Goal: Information Seeking & Learning: Learn about a topic

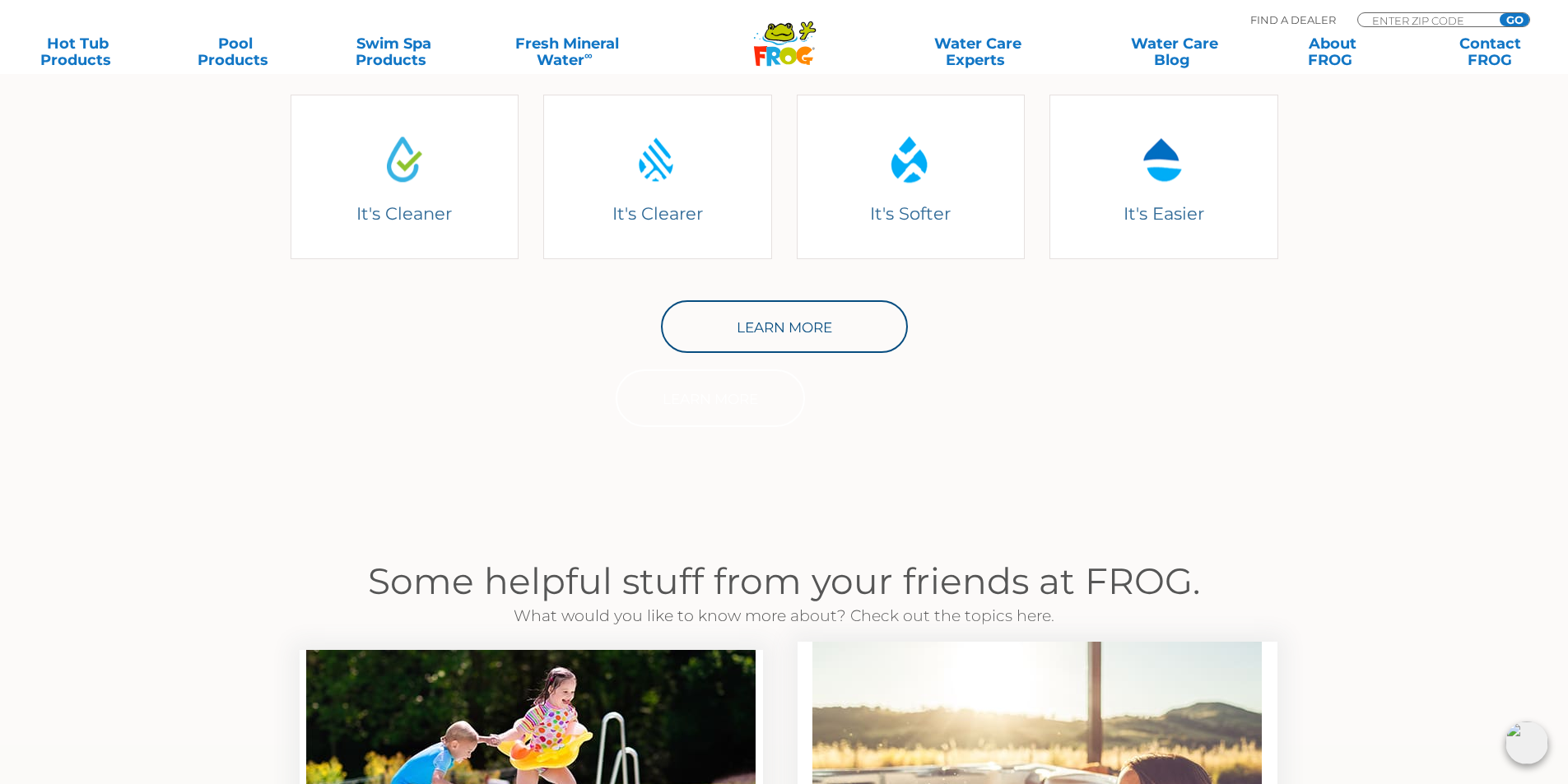
scroll to position [823, 0]
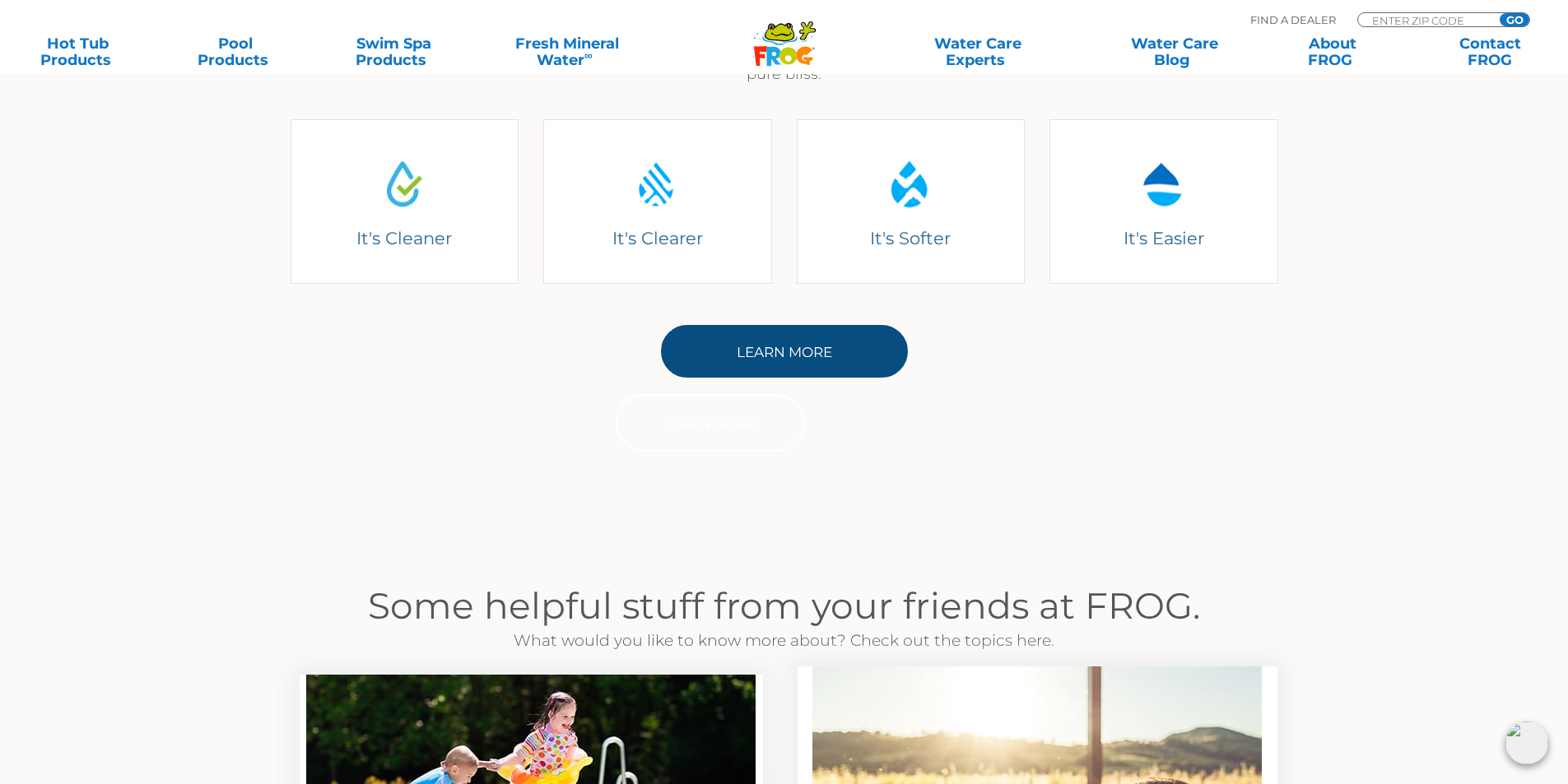
click at [788, 361] on link "Learn More" at bounding box center [784, 351] width 247 height 53
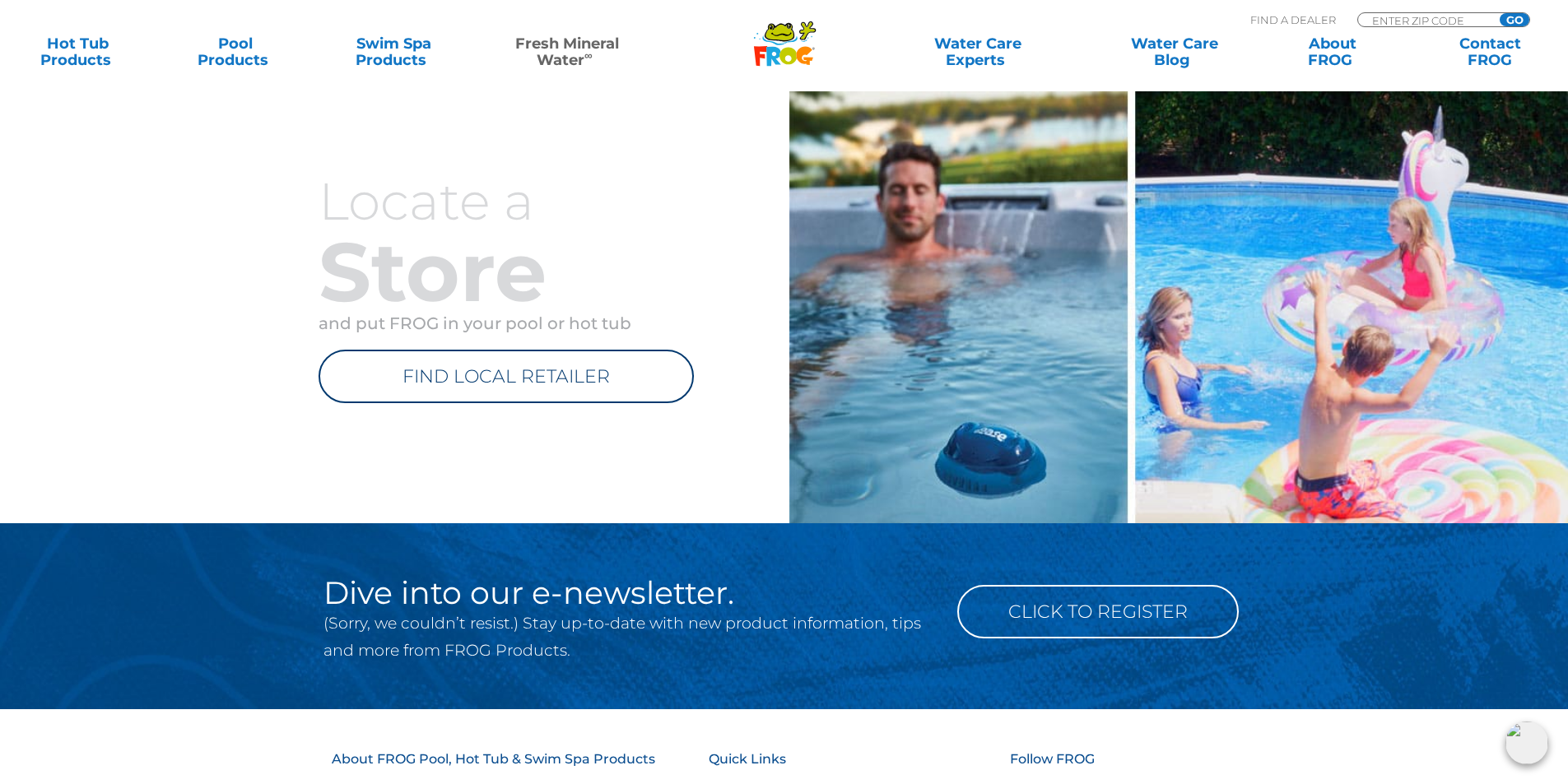
scroll to position [2304, 0]
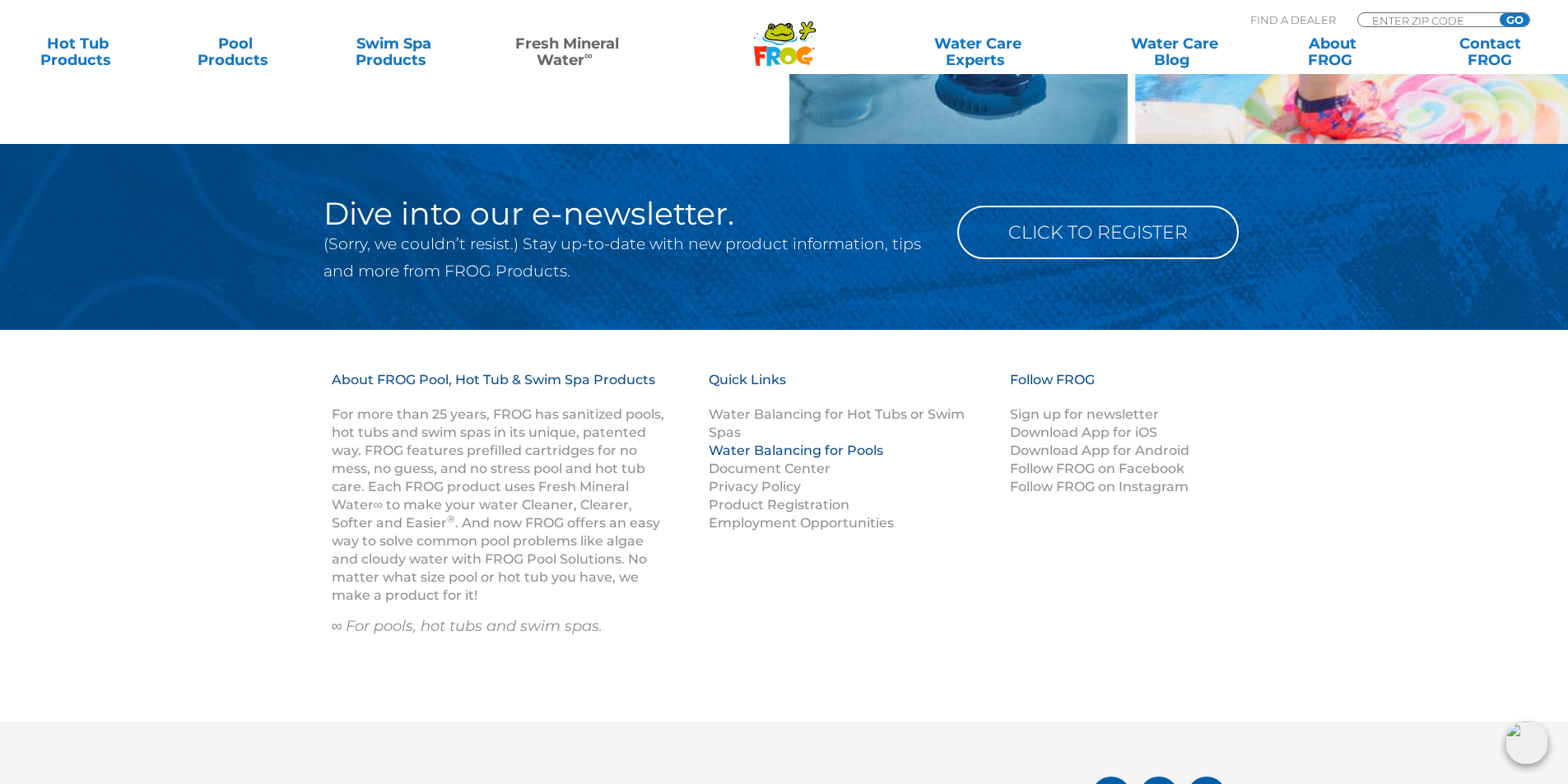
click at [789, 452] on link "Water Balancing for Pools" at bounding box center [795, 451] width 174 height 16
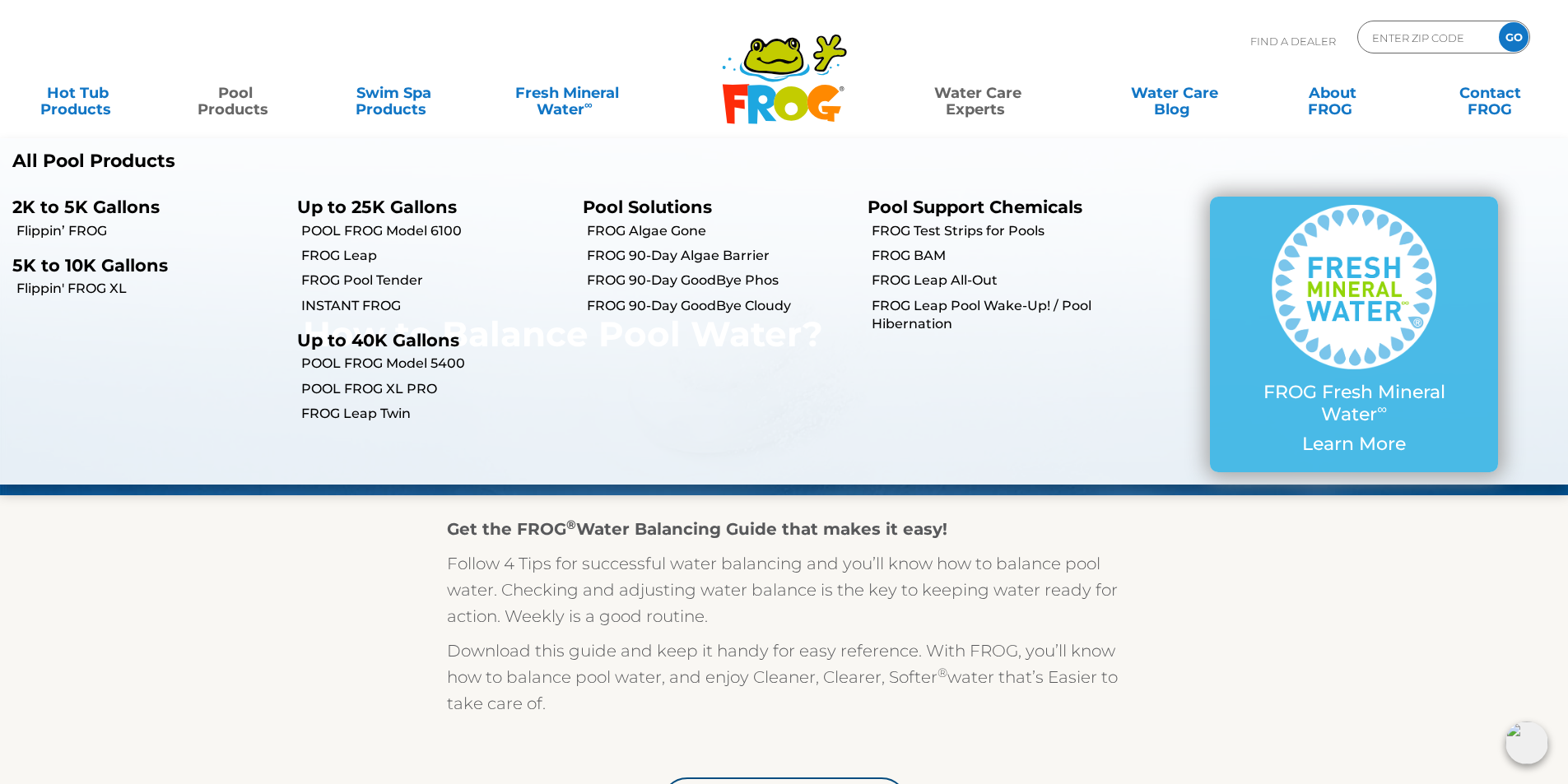
click at [228, 100] on link "Pool Products" at bounding box center [235, 93] width 122 height 33
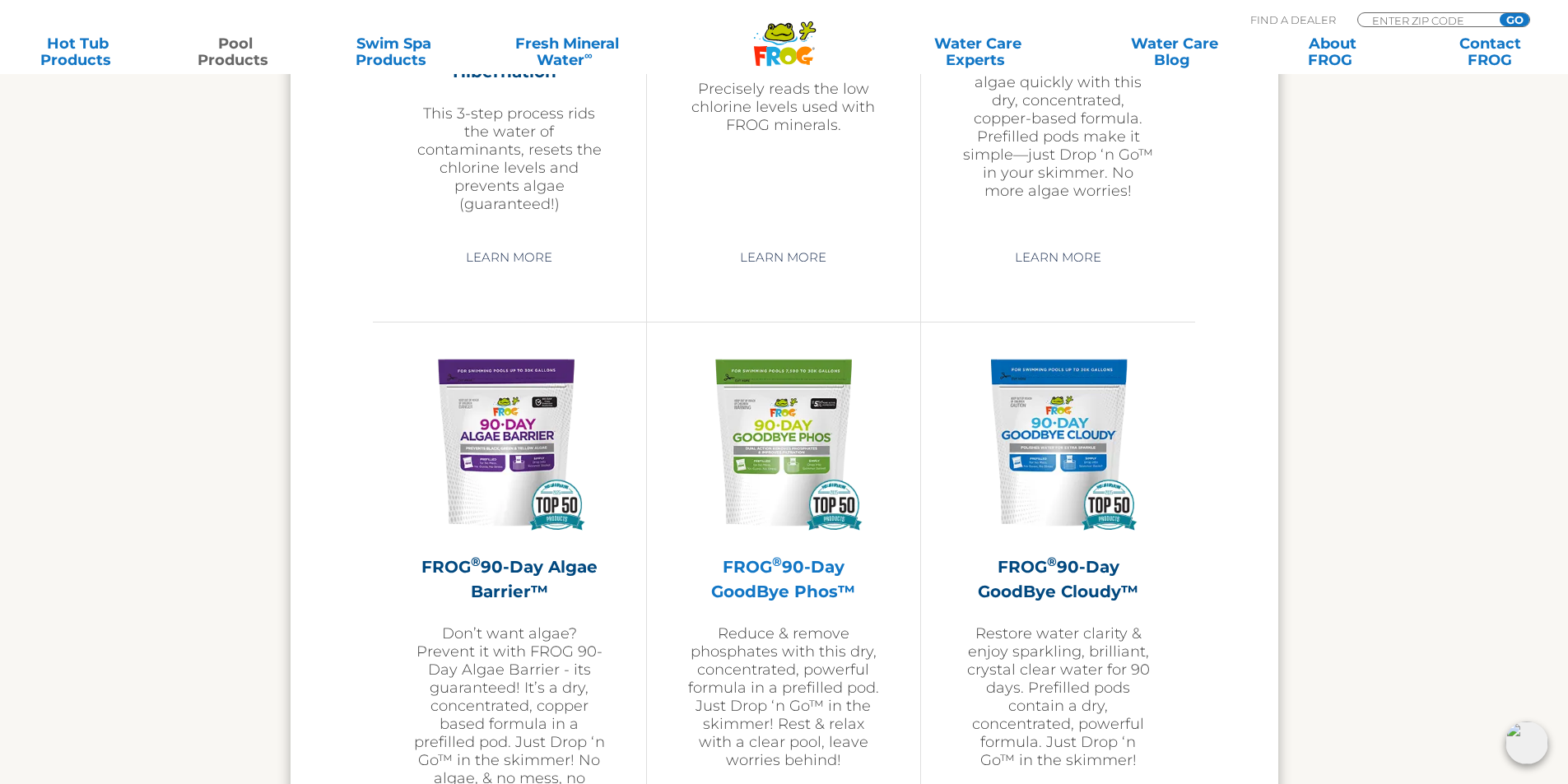
scroll to position [5020, 0]
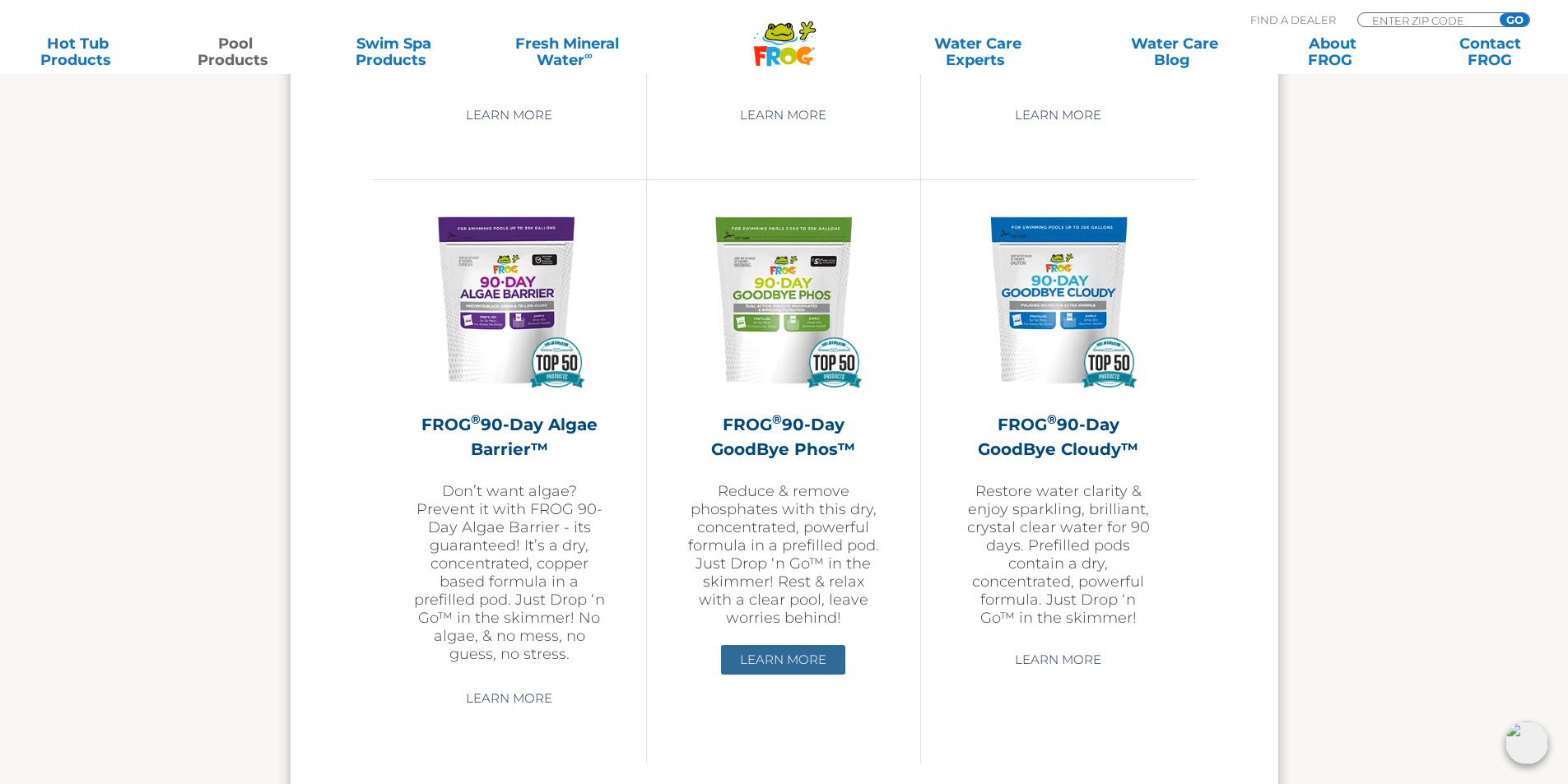
click at [798, 661] on link "Learn More" at bounding box center [783, 661] width 124 height 30
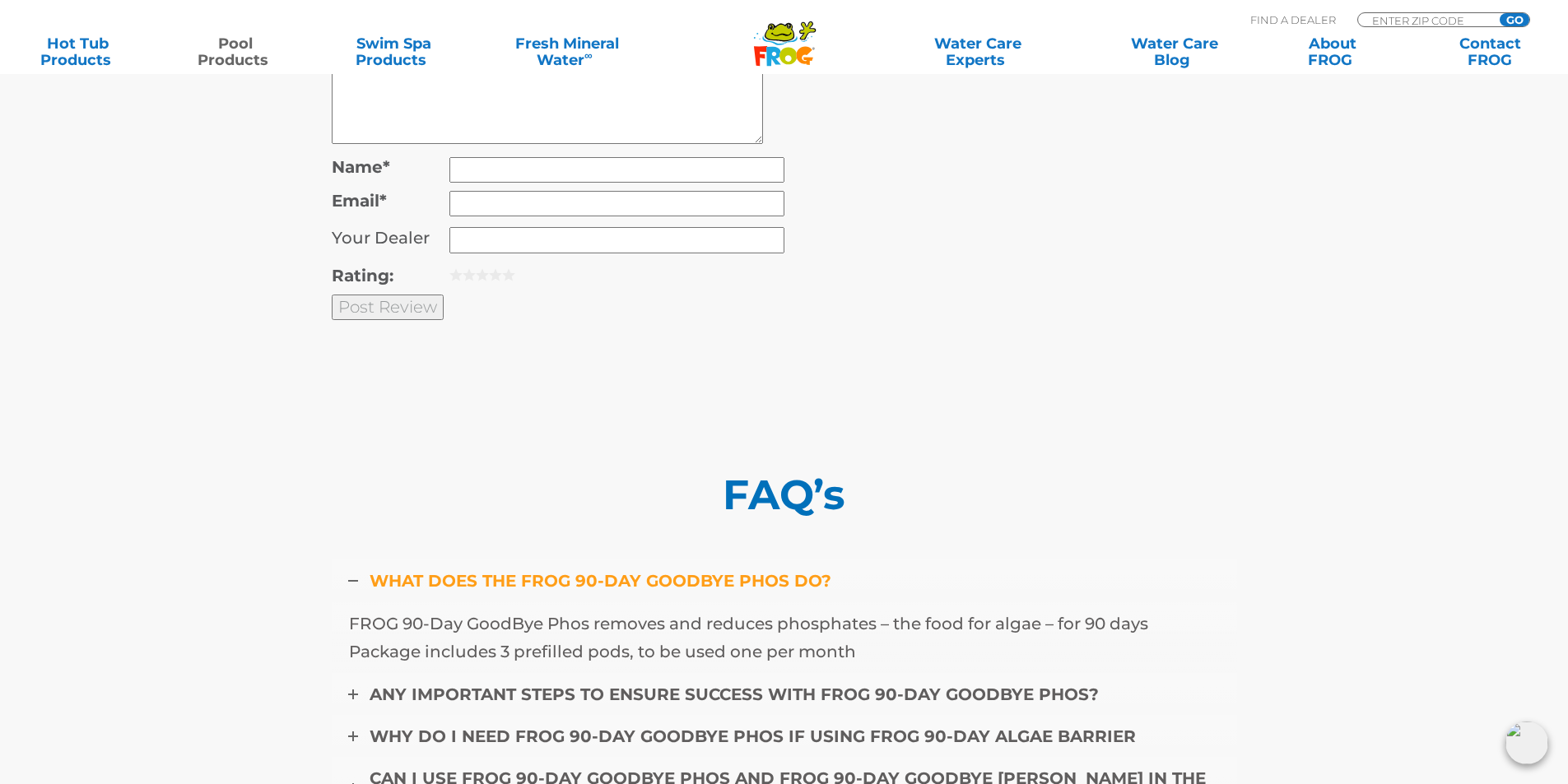
scroll to position [6381, 0]
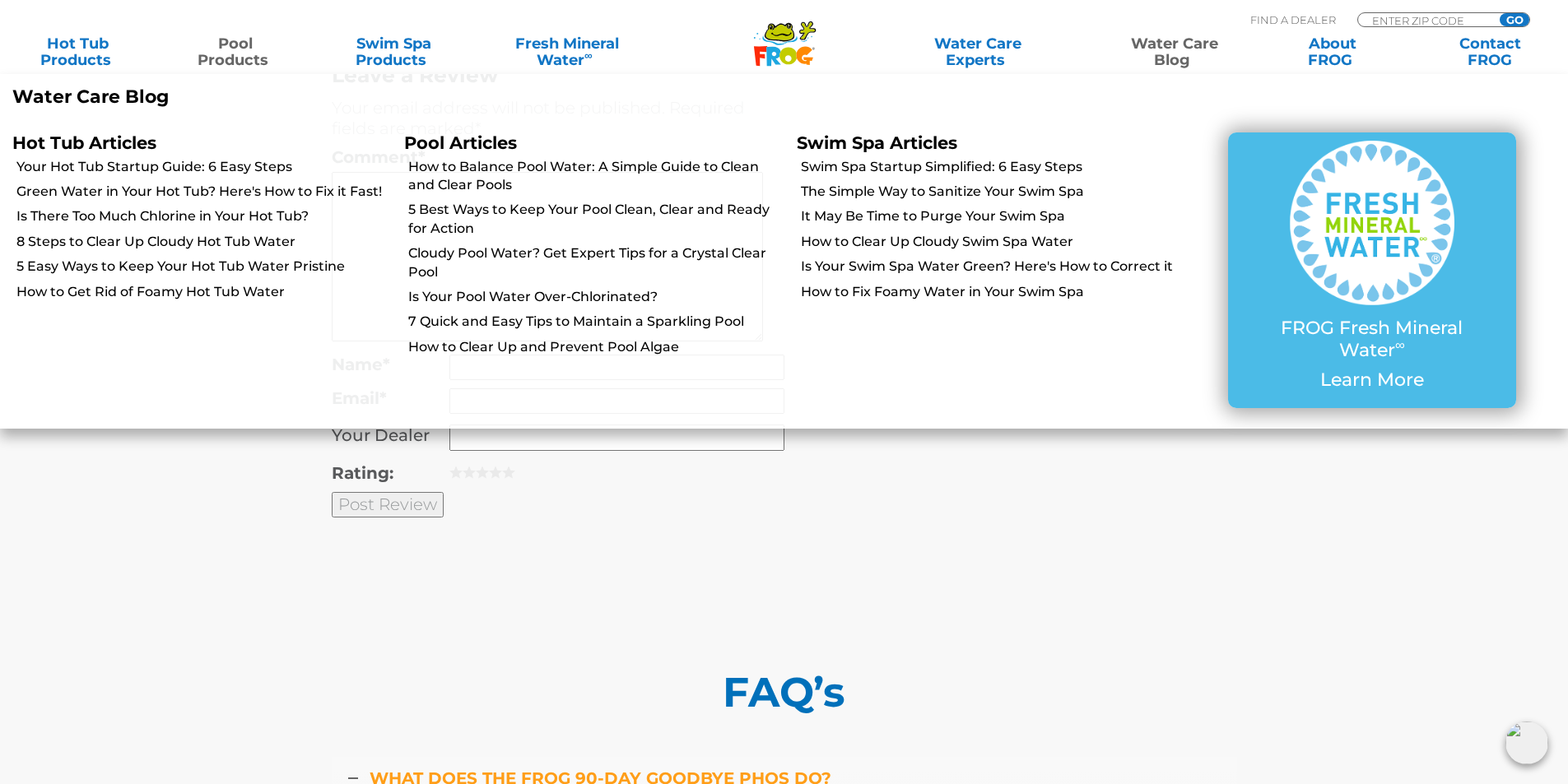
click at [1184, 61] on link "Water Care Blog" at bounding box center [1173, 52] width 122 height 33
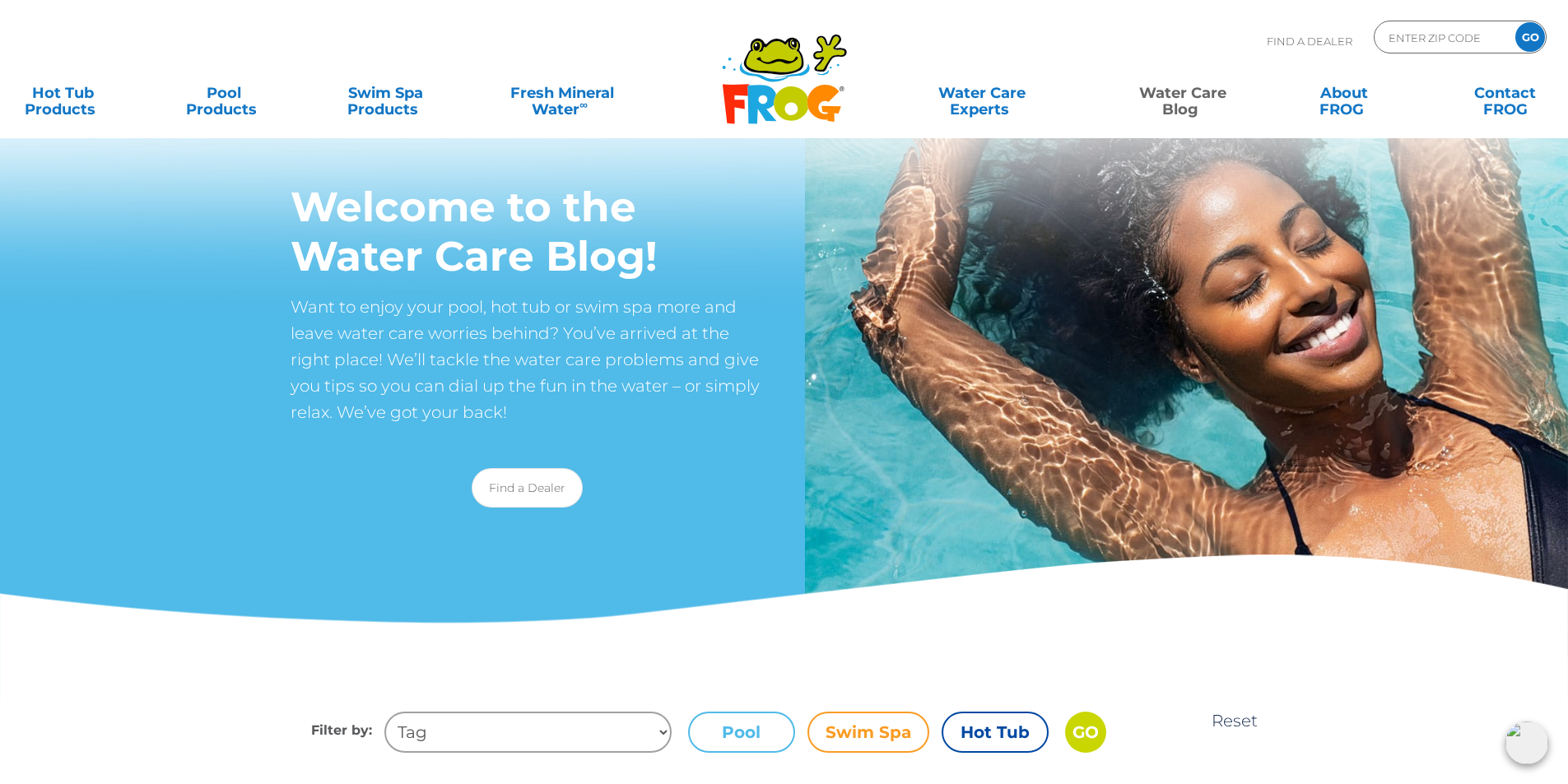
click at [760, 722] on label "Pool" at bounding box center [742, 732] width 107 height 41
click at [0, 0] on input "Pool" at bounding box center [0, 0] width 0 height 0
click at [736, 738] on label "Pool" at bounding box center [742, 732] width 107 height 41
click at [0, 0] on input "Pool" at bounding box center [0, 0] width 0 height 0
click at [519, 722] on select "Tag Maintain Cloudy Water Hot Tub Startup Foam Easy Steps Fun Facts Hot Tub Gre…" at bounding box center [527, 732] width 288 height 41
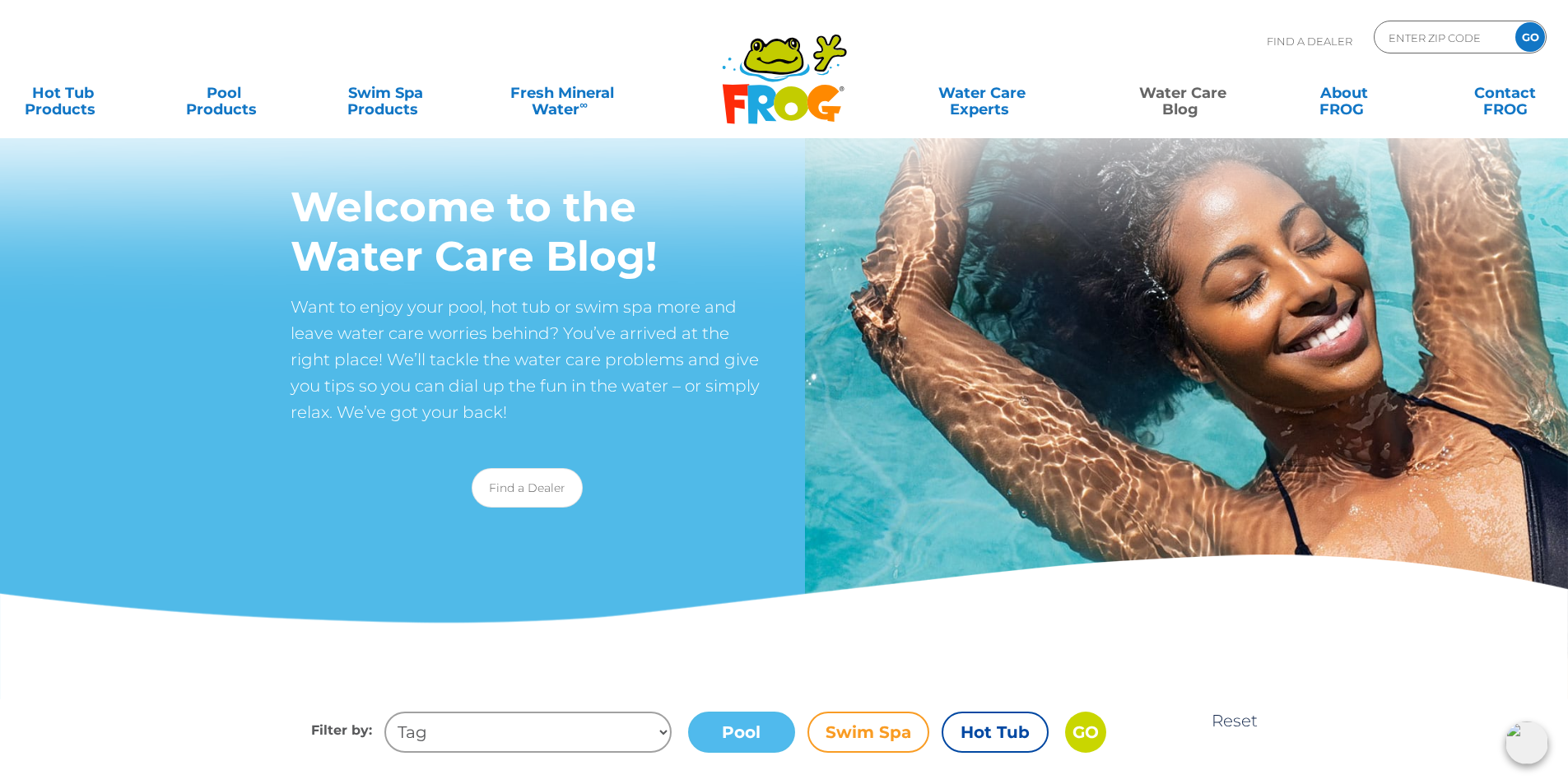
click at [268, 675] on div "Welcome to the Water Care Blog! Want to enjoy your pool, hot tub or swim spa mo…" at bounding box center [784, 349] width 1568 height 699
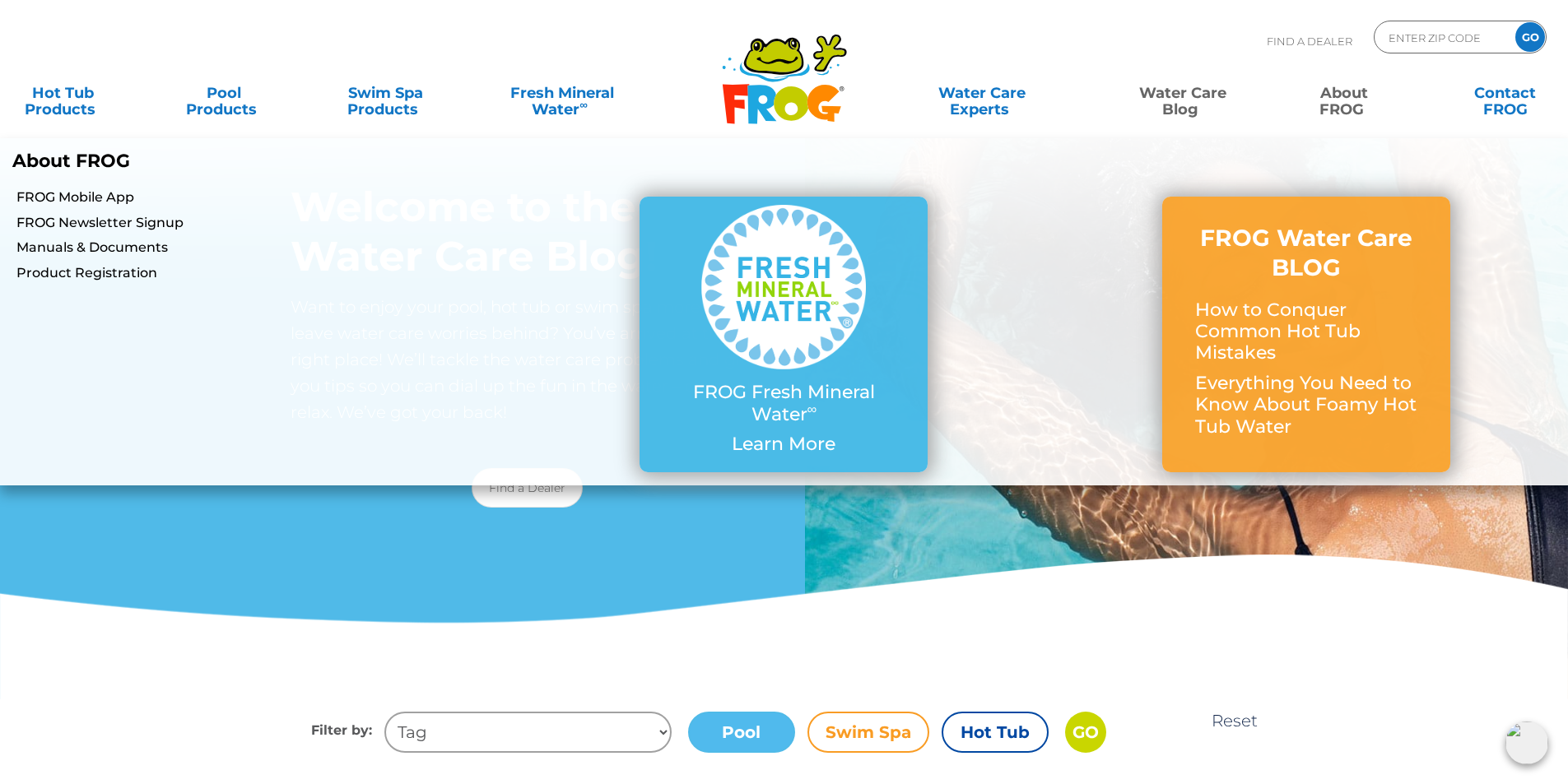
click at [1355, 109] on link "About FROG" at bounding box center [1344, 93] width 125 height 33
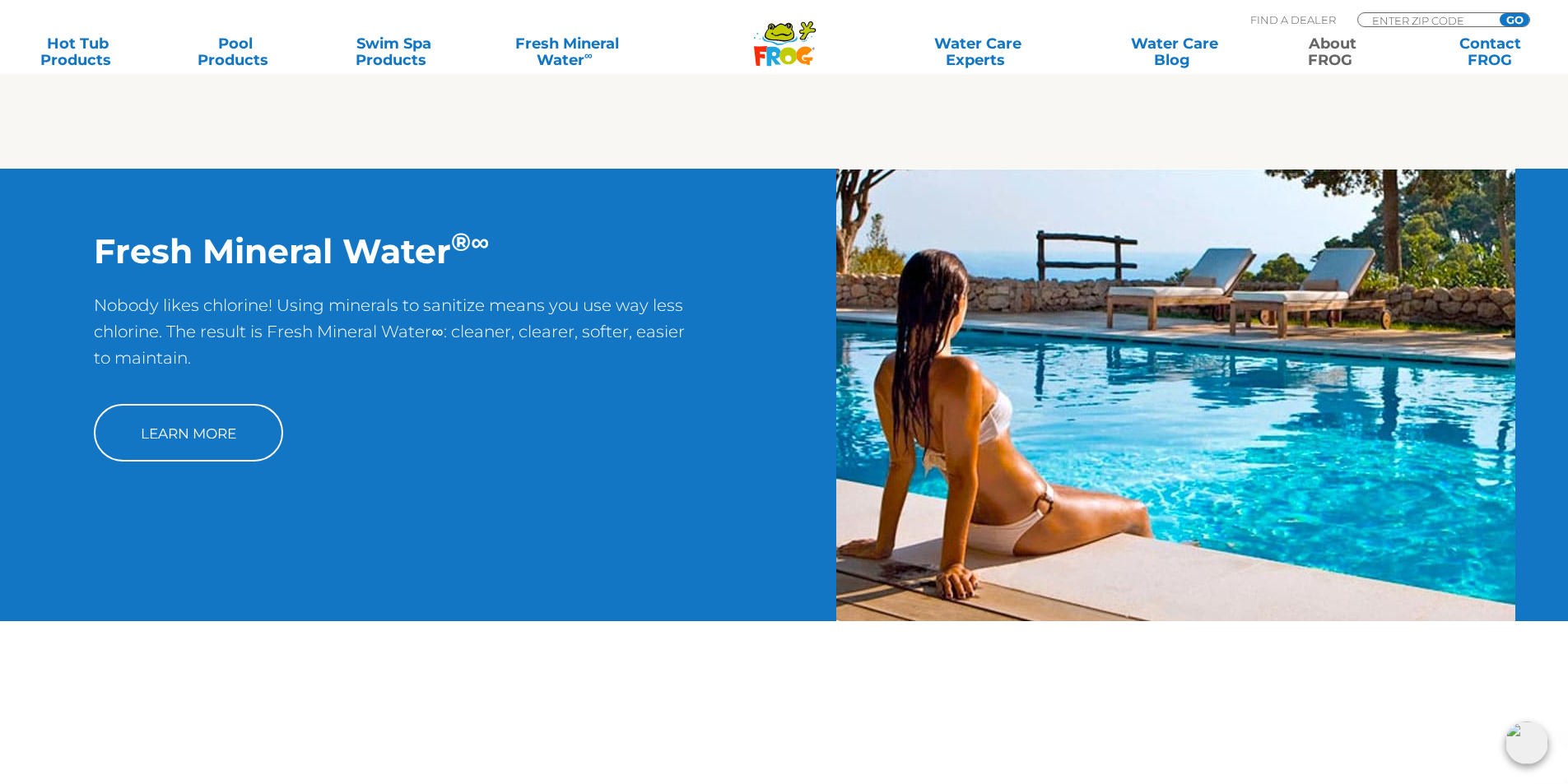
scroll to position [1811, 0]
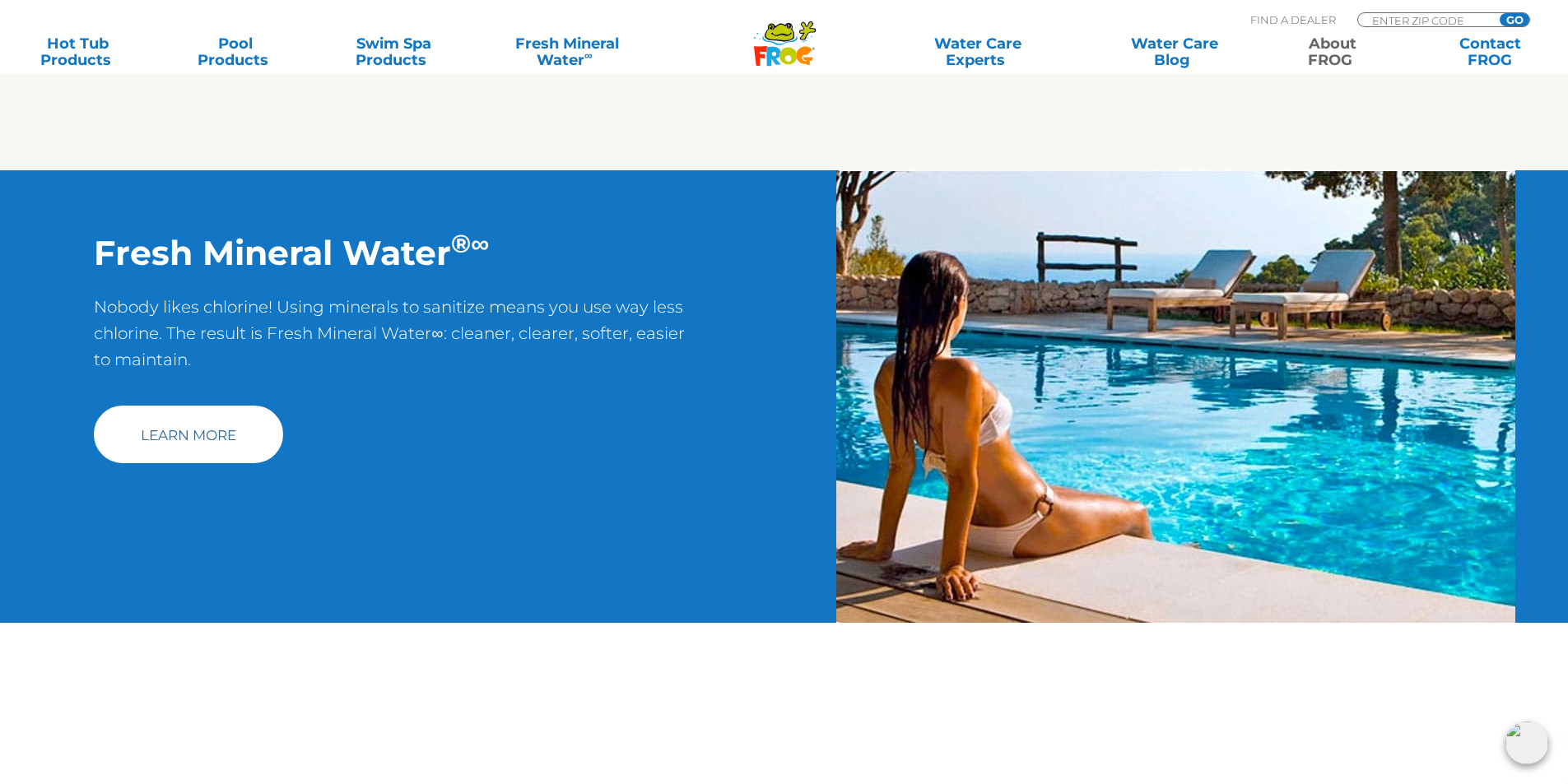
click at [222, 457] on link "Learn More" at bounding box center [188, 435] width 189 height 58
click at [229, 443] on link "Learn More" at bounding box center [188, 435] width 189 height 58
click at [1445, 17] on input "Zip Code Form" at bounding box center [1426, 20] width 111 height 14
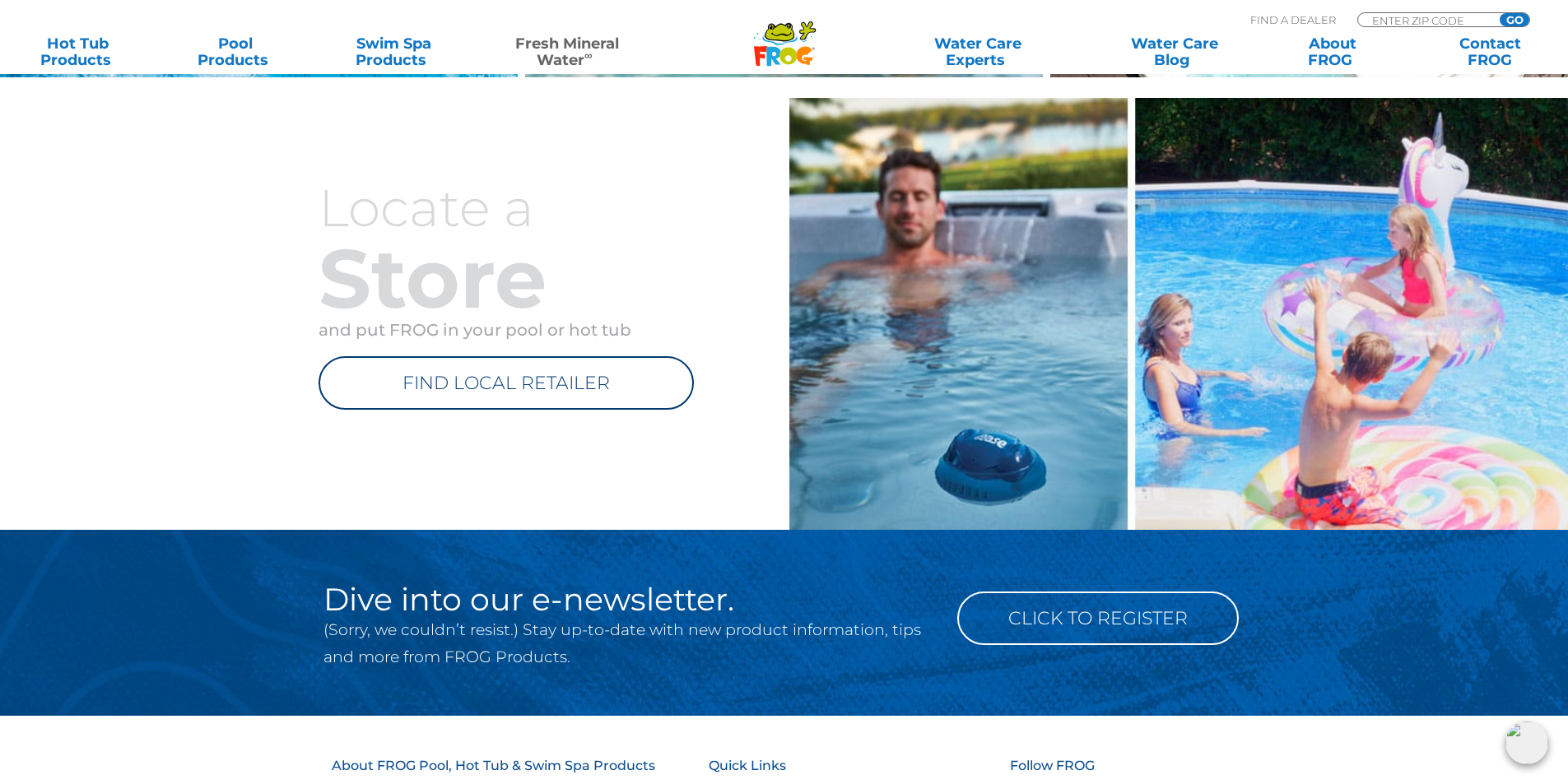
scroll to position [1425, 0]
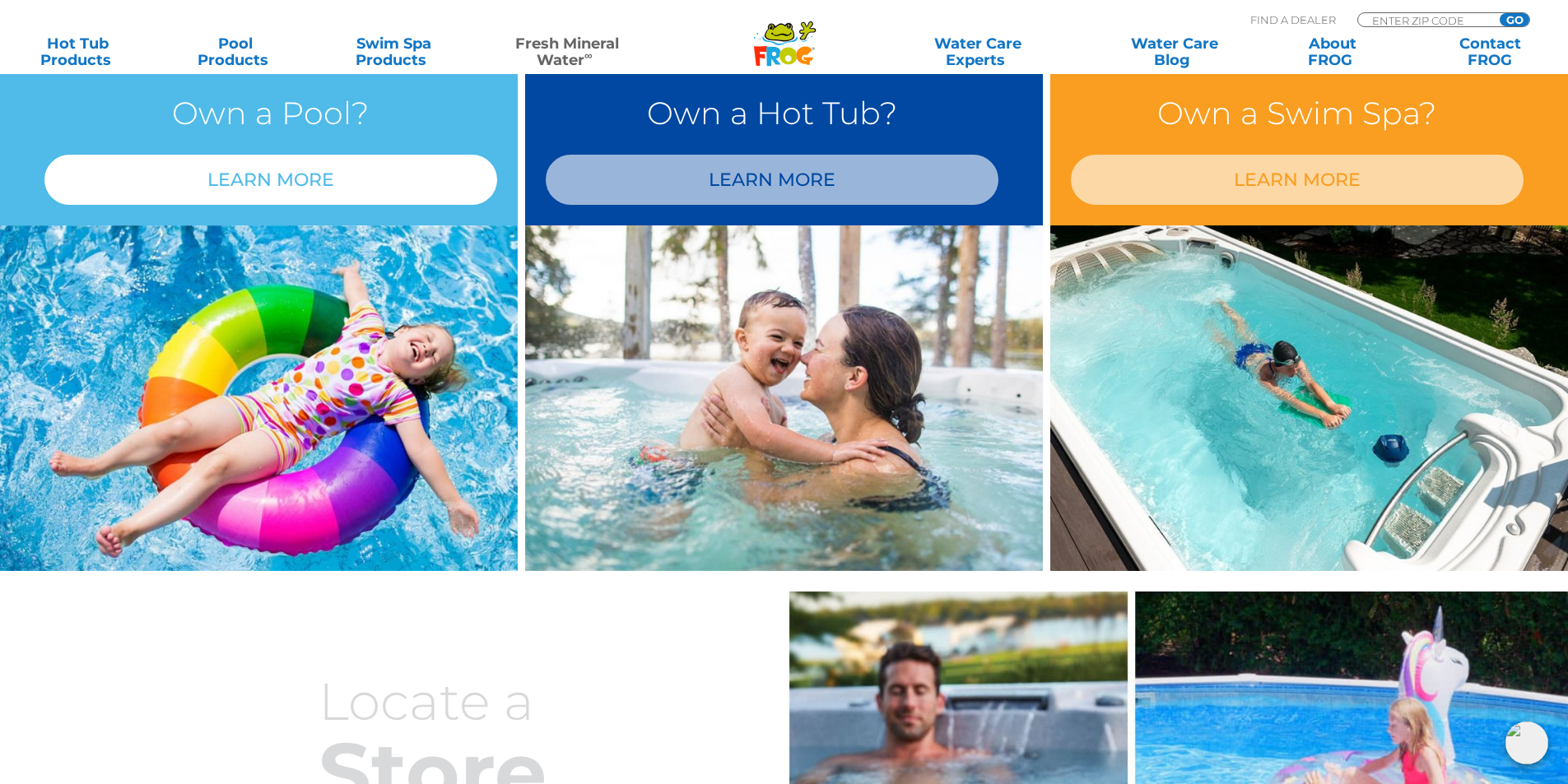
click at [343, 191] on link "LEARN MORE" at bounding box center [271, 180] width 453 height 50
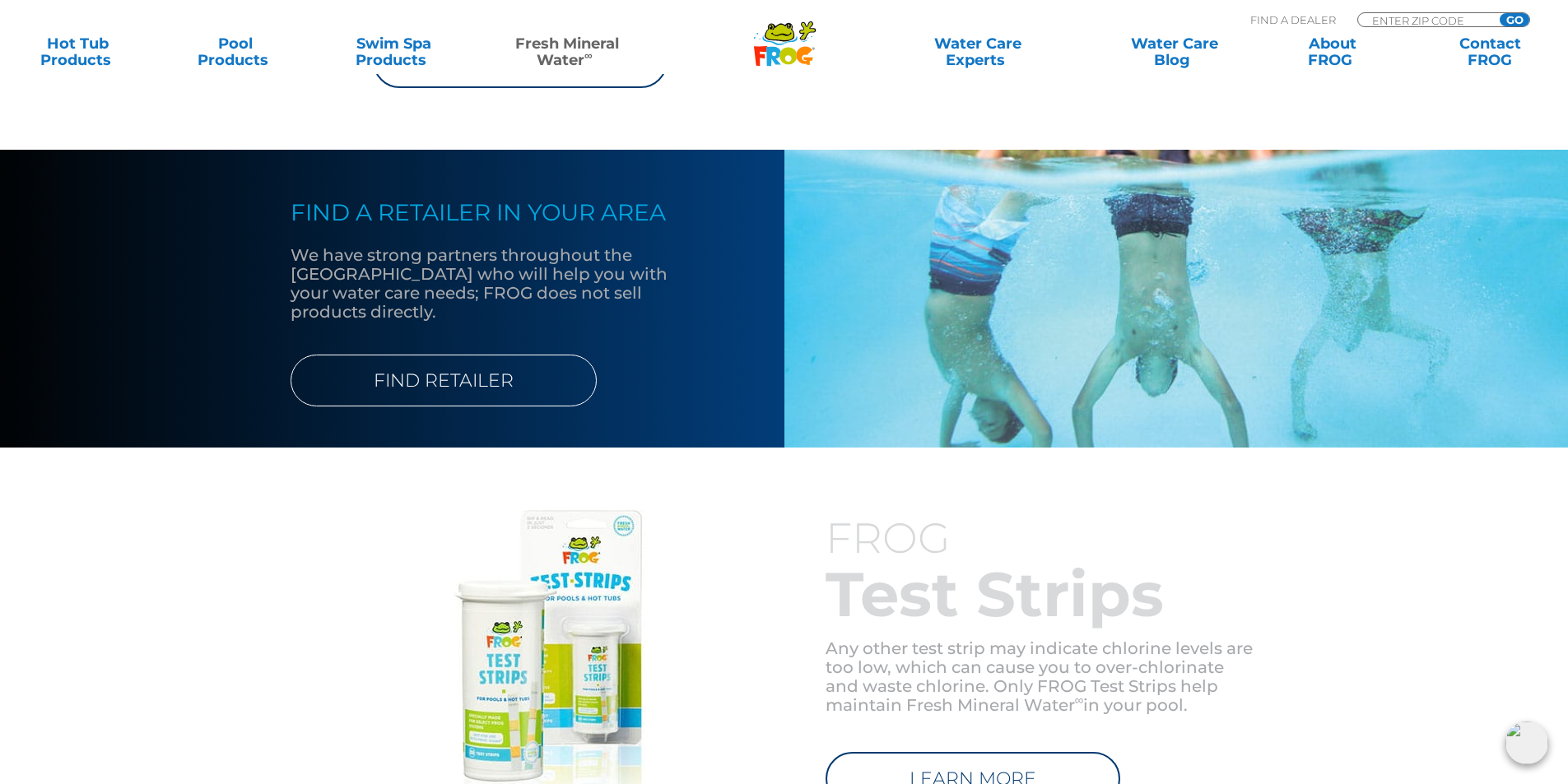
scroll to position [1728, 0]
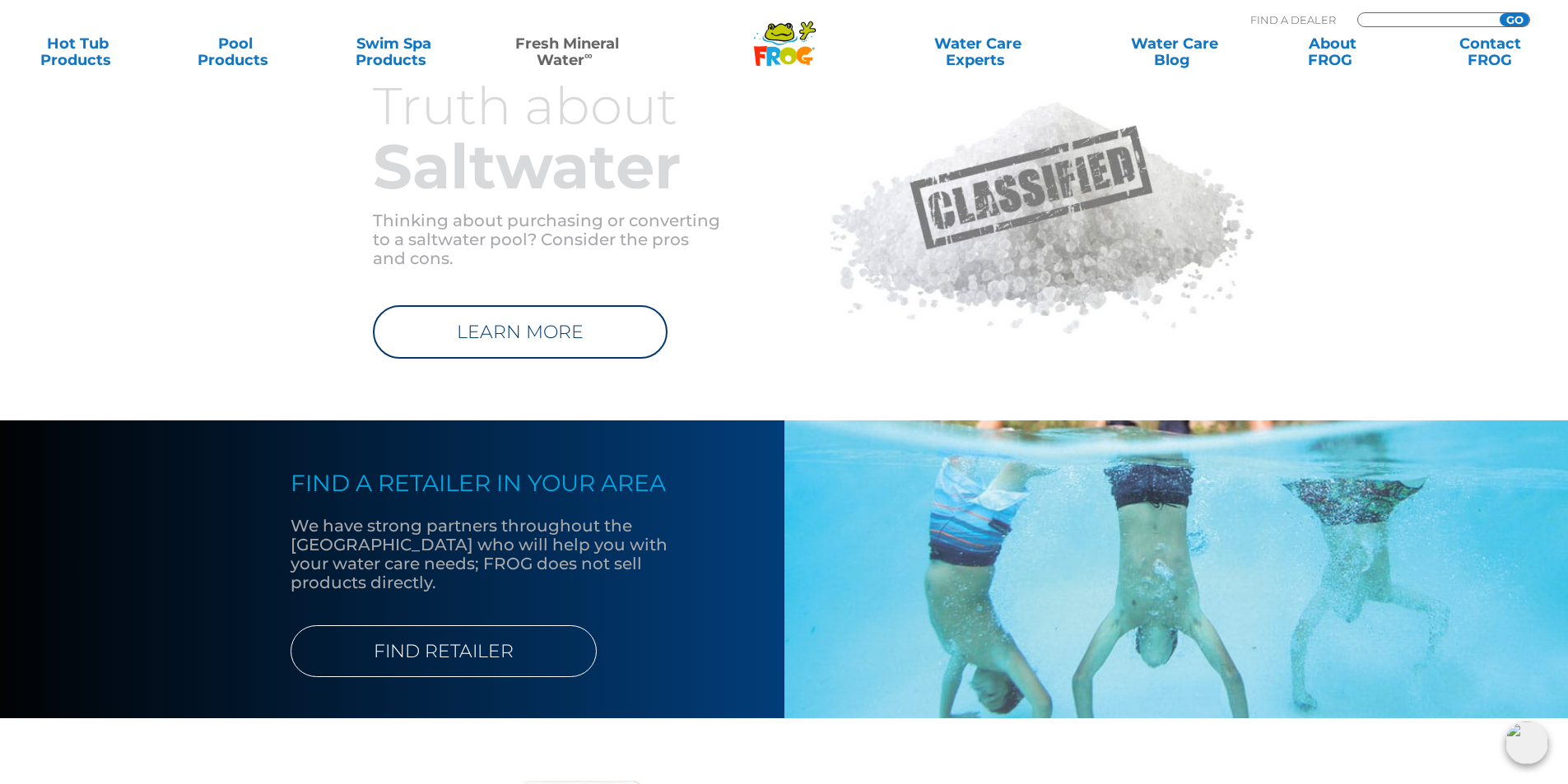
click at [1393, 17] on input "Zip Code Form" at bounding box center [1426, 20] width 111 height 14
type input "78645"
click at [1499, 13] on input "GO" at bounding box center [1514, 19] width 30 height 13
